Goal: Task Accomplishment & Management: Complete application form

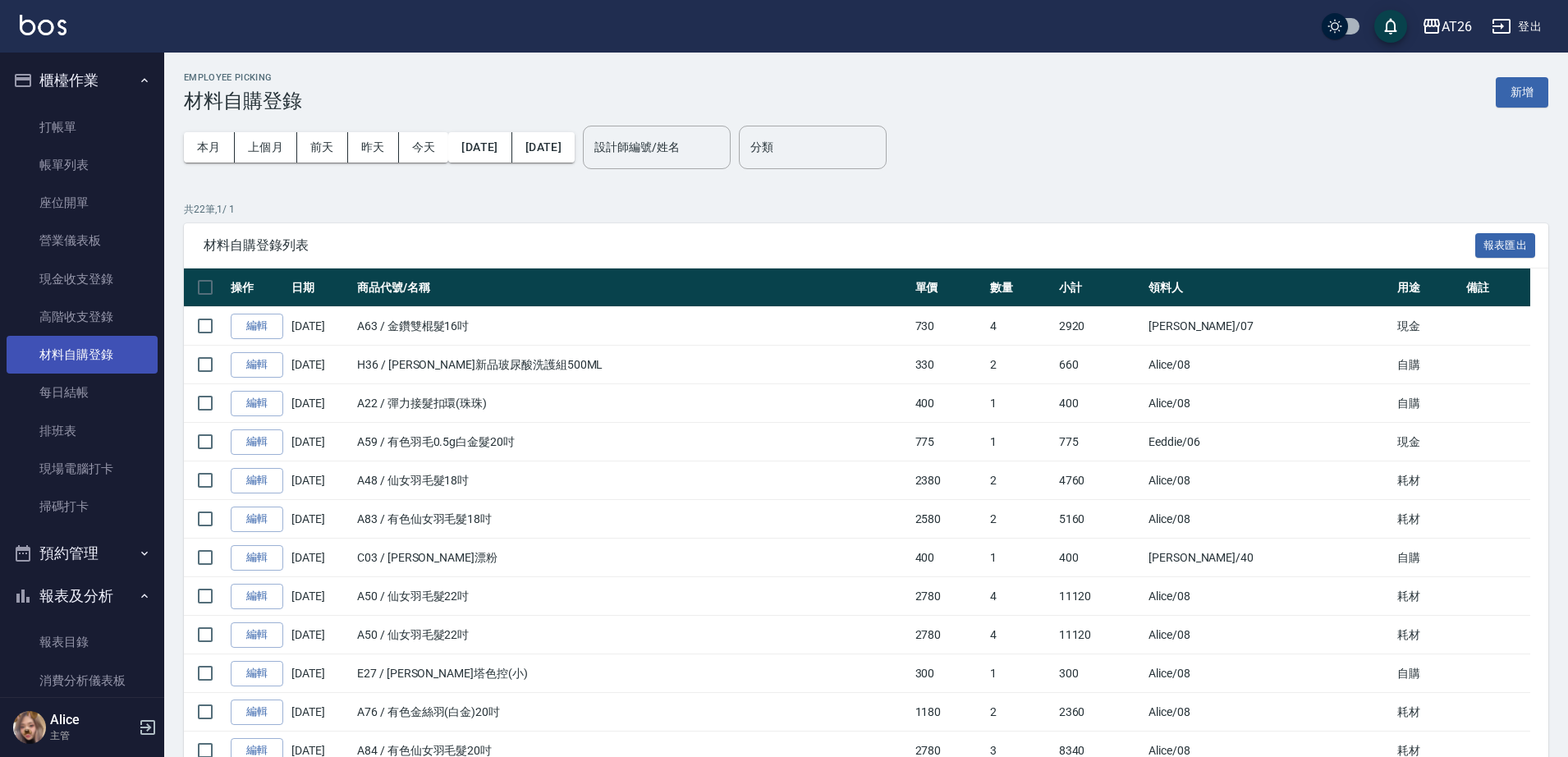
click at [88, 353] on link "材料自購登錄" at bounding box center [82, 355] width 151 height 38
click at [1539, 93] on button "新增" at bounding box center [1522, 92] width 53 height 30
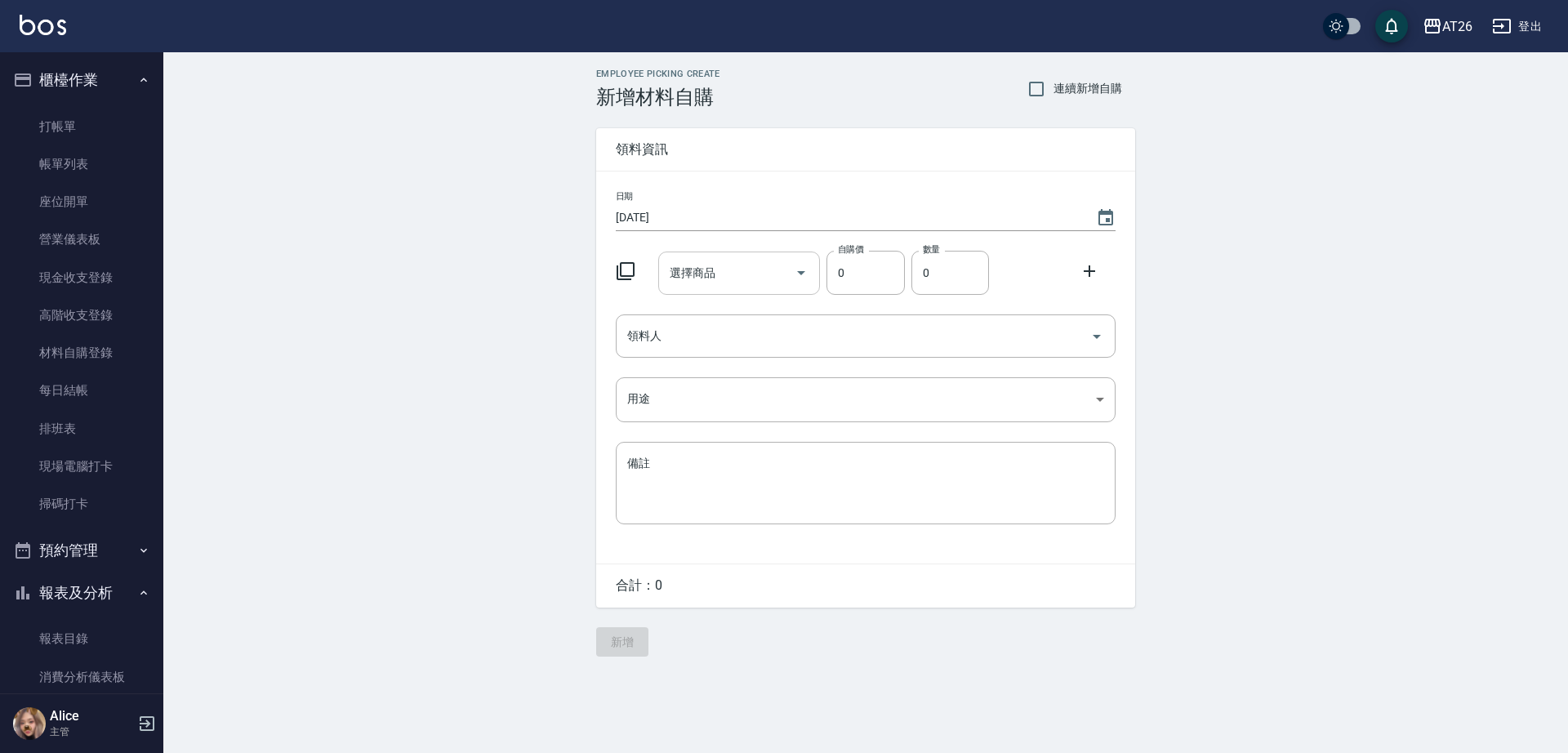
click at [685, 259] on input "選擇商品" at bounding box center [727, 273] width 123 height 29
type input "賓果雙氧6%"
type input "105"
type input "2"
click at [925, 348] on input "領料人" at bounding box center [853, 337] width 461 height 29
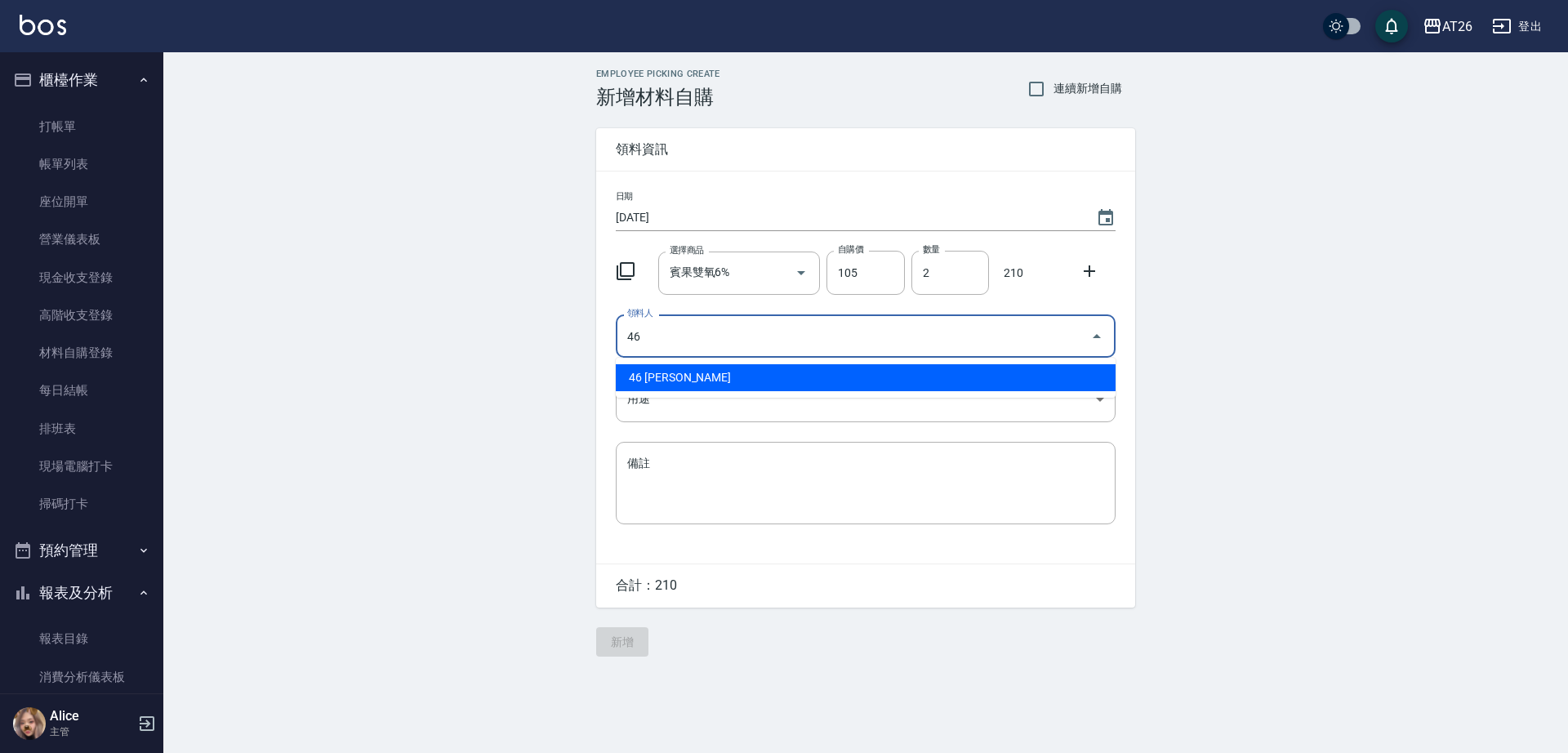
type input "46 [PERSON_NAME]"
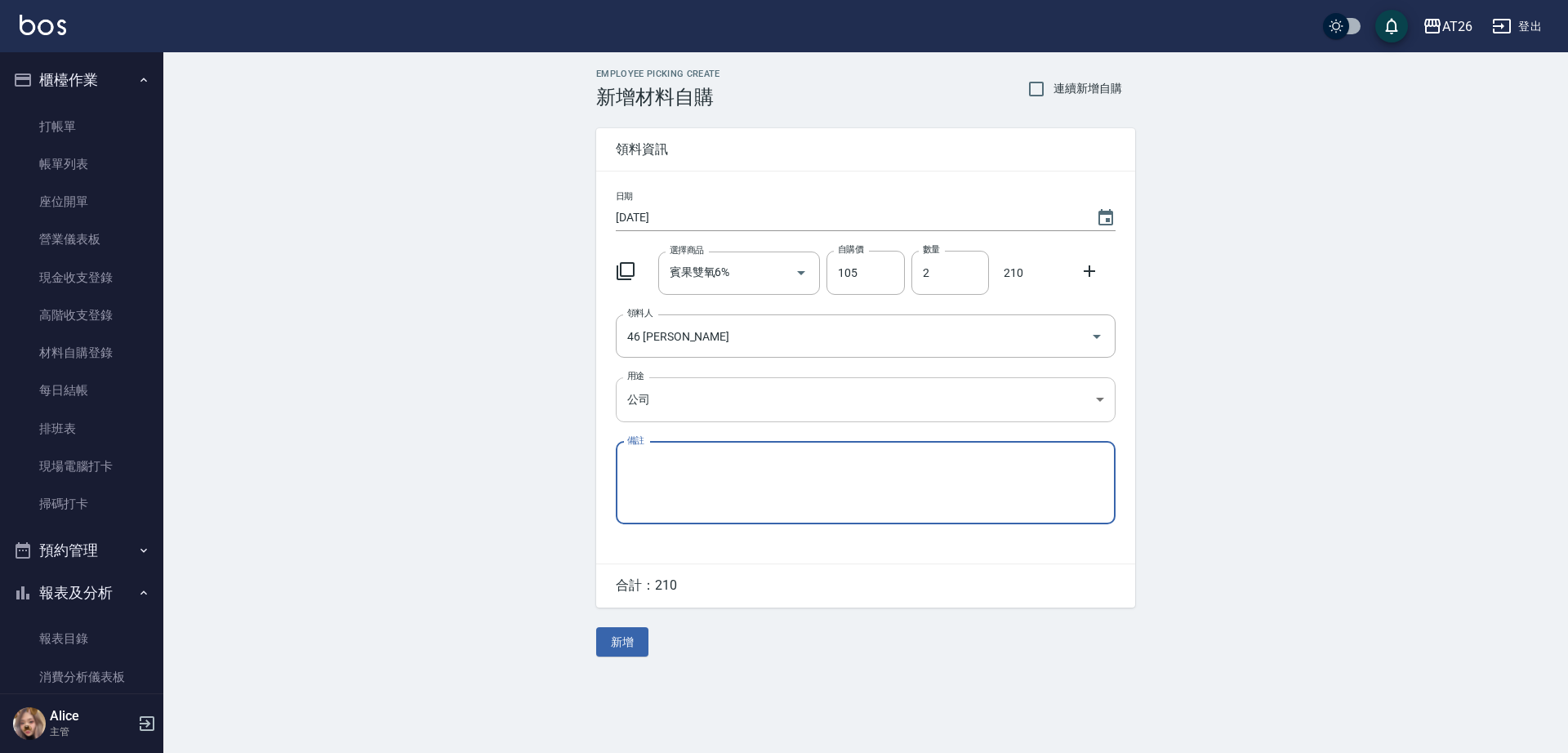
click at [665, 389] on body "AT26 登出 櫃檯作業 打帳單 帳單列表 座位開單 營業儀表板 現金收支登錄 高階收支登錄 材料自購登錄 每日結帳 排班表 現場電腦打卡 掃碼打卡 預約管理…" at bounding box center [784, 376] width 1568 height 753
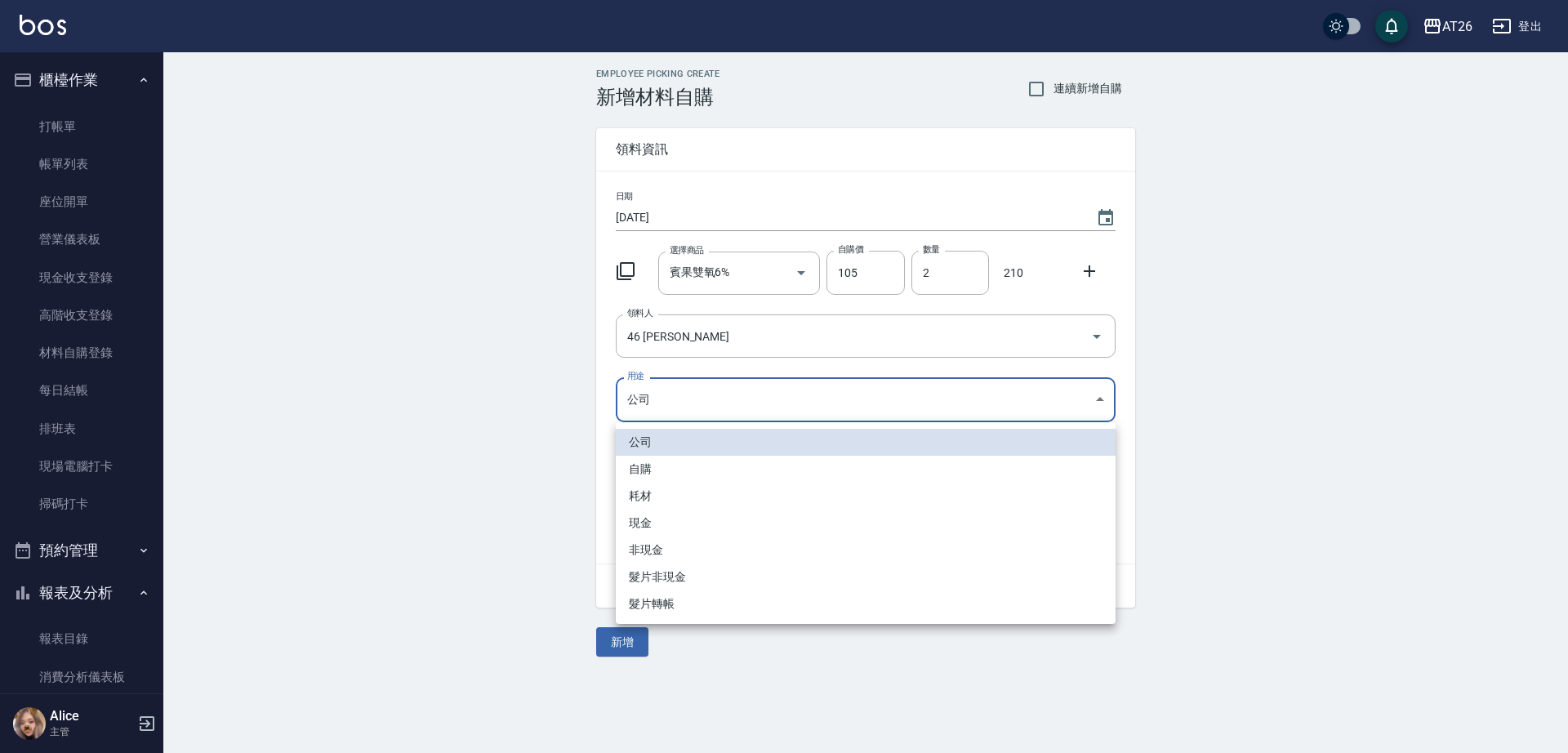
click at [685, 464] on li "自購" at bounding box center [865, 469] width 500 height 27
type input "自購"
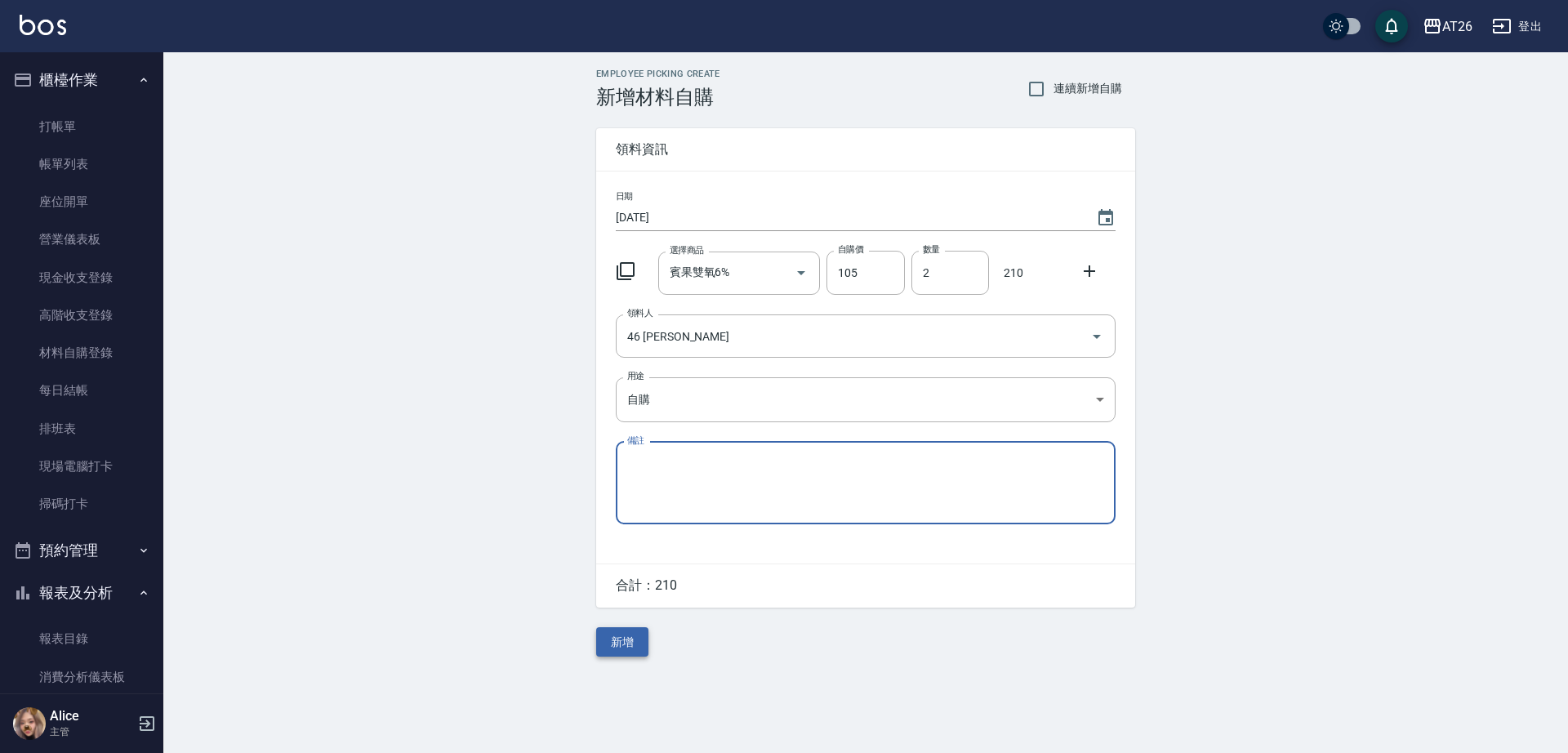
click at [627, 643] on button "新增" at bounding box center [623, 642] width 53 height 30
